Goal: Find specific page/section

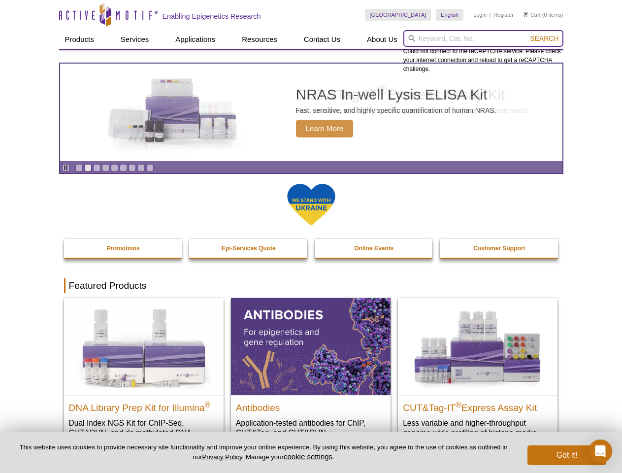
click at [483, 38] on input "search" at bounding box center [483, 38] width 160 height 17
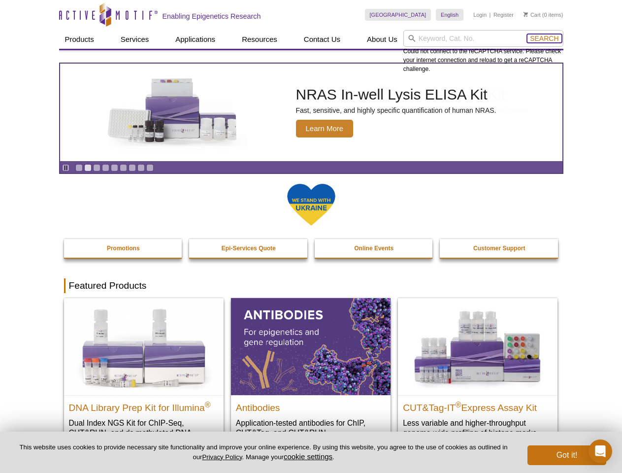
click at [544, 38] on span "Search" at bounding box center [544, 38] width 29 height 8
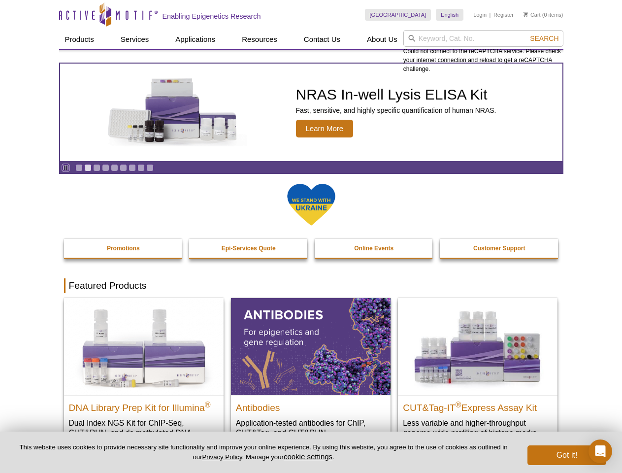
click at [65, 167] on icon "Pause" at bounding box center [66, 167] width 6 height 6
click at [79, 167] on link "Go to slide 1" at bounding box center [78, 167] width 7 height 7
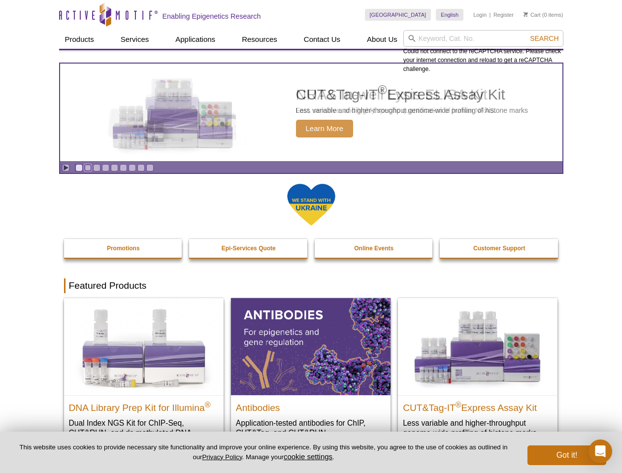
click at [88, 167] on link "Go to slide 2" at bounding box center [87, 167] width 7 height 7
click at [96, 167] on link "Go to slide 3" at bounding box center [96, 167] width 7 height 7
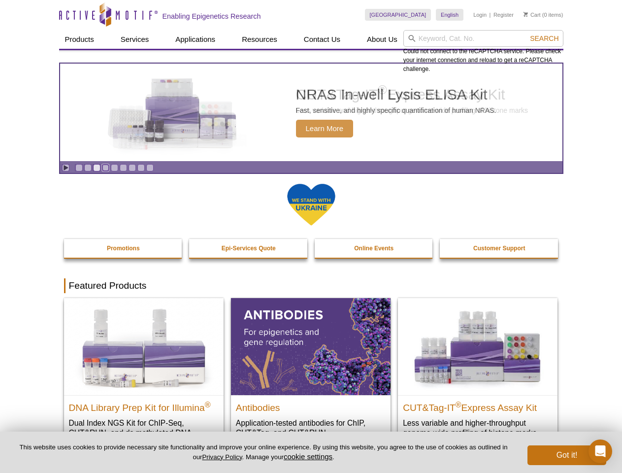
click at [105, 167] on link "Go to slide 4" at bounding box center [105, 167] width 7 height 7
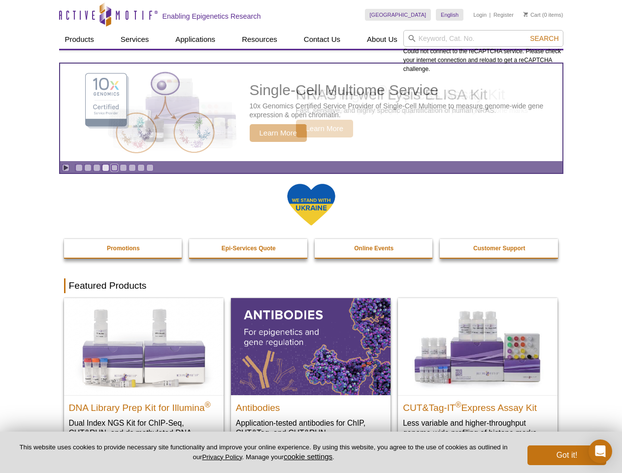
click at [114, 167] on link "Go to slide 5" at bounding box center [114, 167] width 7 height 7
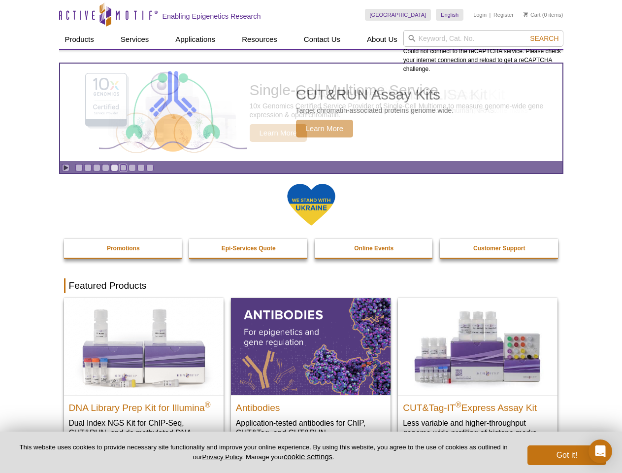
click at [123, 167] on link "Go to slide 6" at bounding box center [123, 167] width 7 height 7
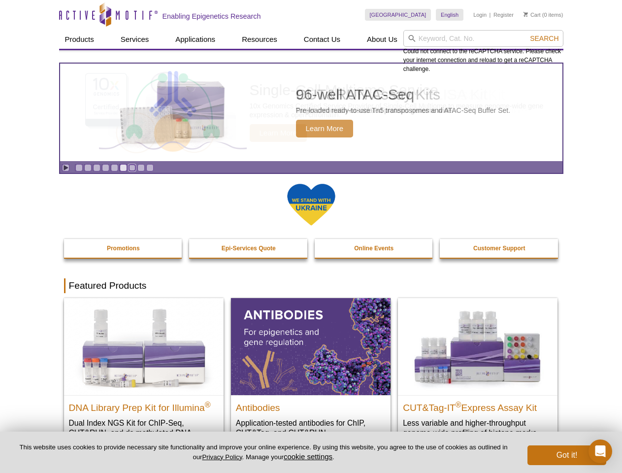
click at [132, 167] on link "Go to slide 7" at bounding box center [131, 167] width 7 height 7
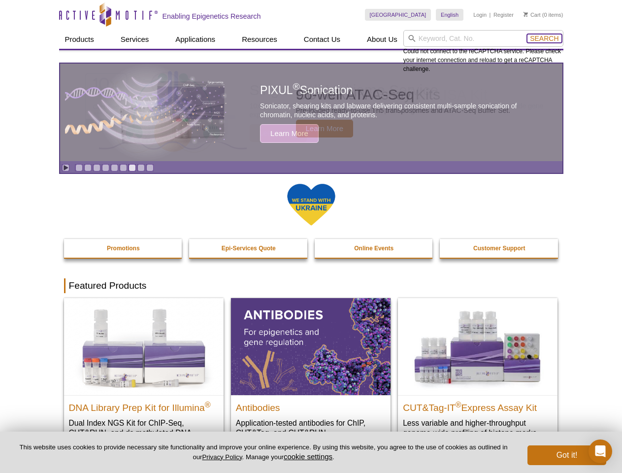
click at [544, 38] on span "Search" at bounding box center [544, 38] width 29 height 8
